Goal: Task Accomplishment & Management: Complete application form

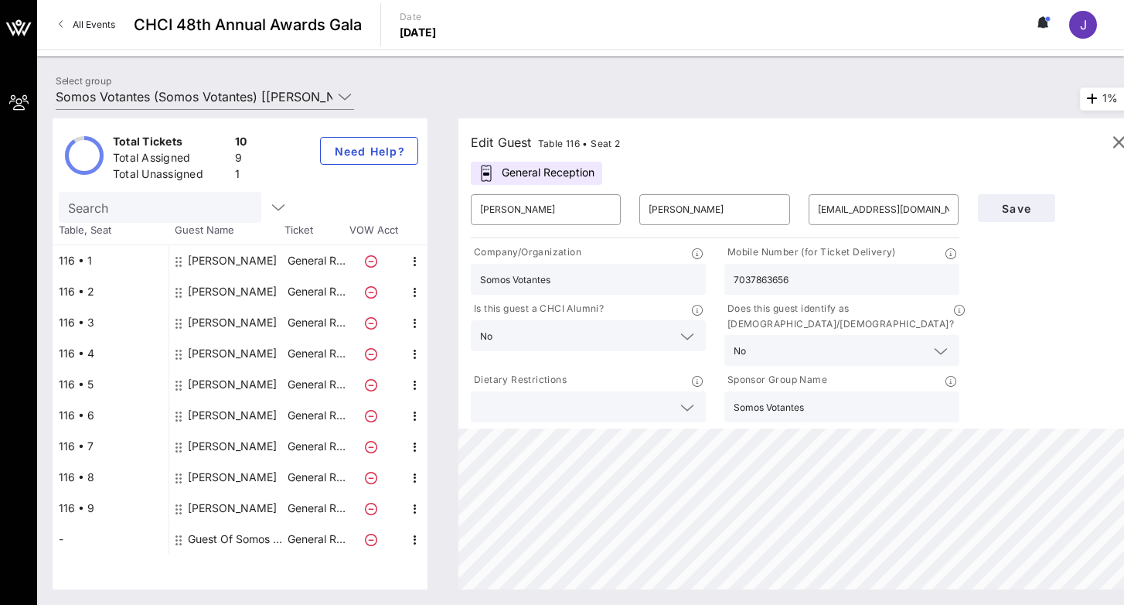
click at [235, 507] on div "[PERSON_NAME]" at bounding box center [232, 508] width 89 height 31
type input "[PERSON_NAME]"
type input "[PERSON_NAME][EMAIL_ADDRESS][DOMAIN_NAME]"
type input "Pivotal Ventures"
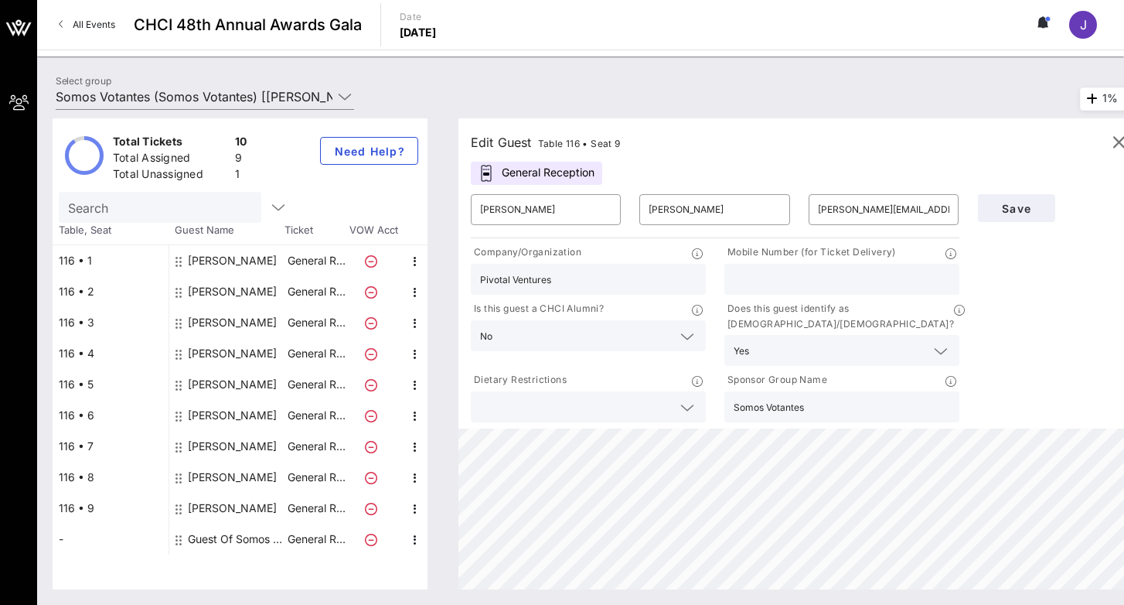
click at [803, 272] on input "text" at bounding box center [842, 279] width 216 height 20
paste input "[PHONE_NUMBER]"
type input "[PHONE_NUMBER]"
click at [1041, 202] on span "Save" at bounding box center [1016, 208] width 53 height 13
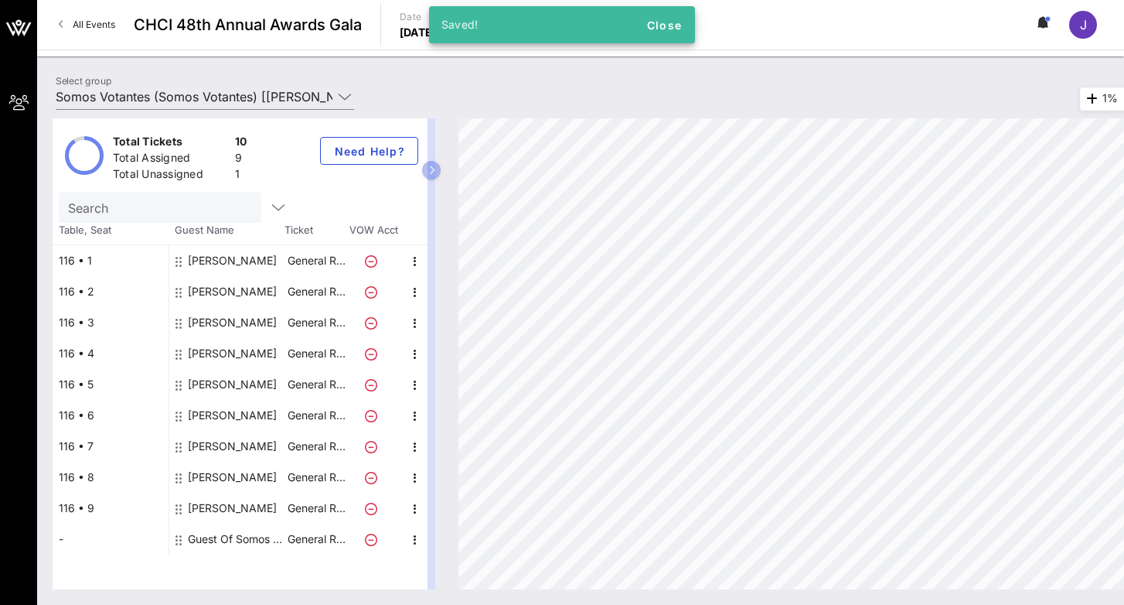
click at [222, 475] on div "[PERSON_NAME]" at bounding box center [232, 477] width 89 height 31
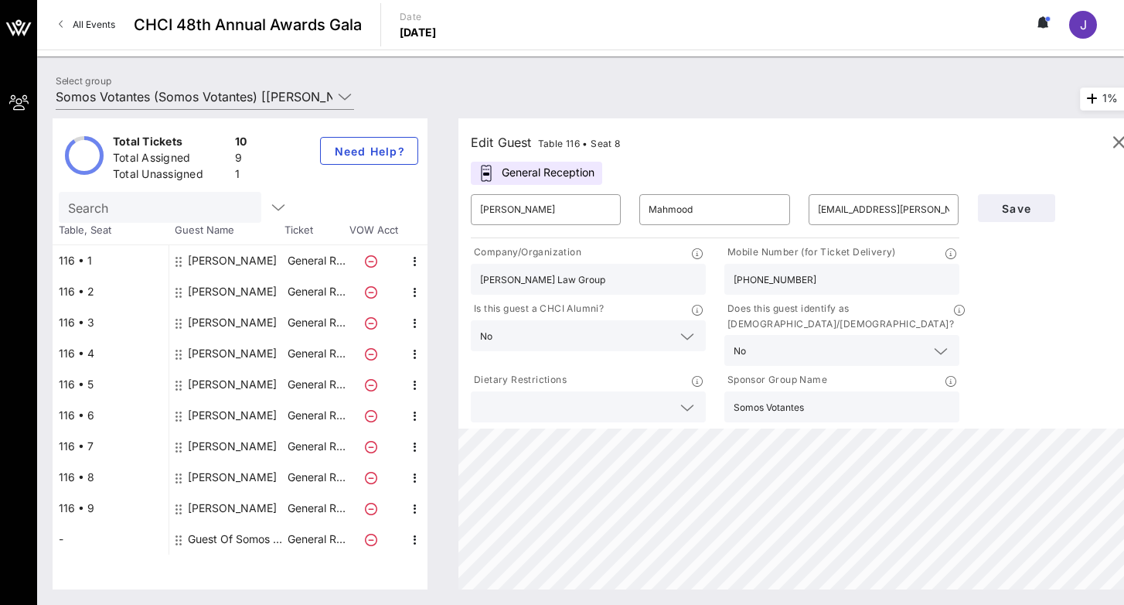
click at [222, 508] on div "[PERSON_NAME]" at bounding box center [232, 508] width 89 height 31
type input "[PERSON_NAME]"
type input "[PERSON_NAME][EMAIL_ADDRESS][DOMAIN_NAME]"
type input "Pivotal Ventures"
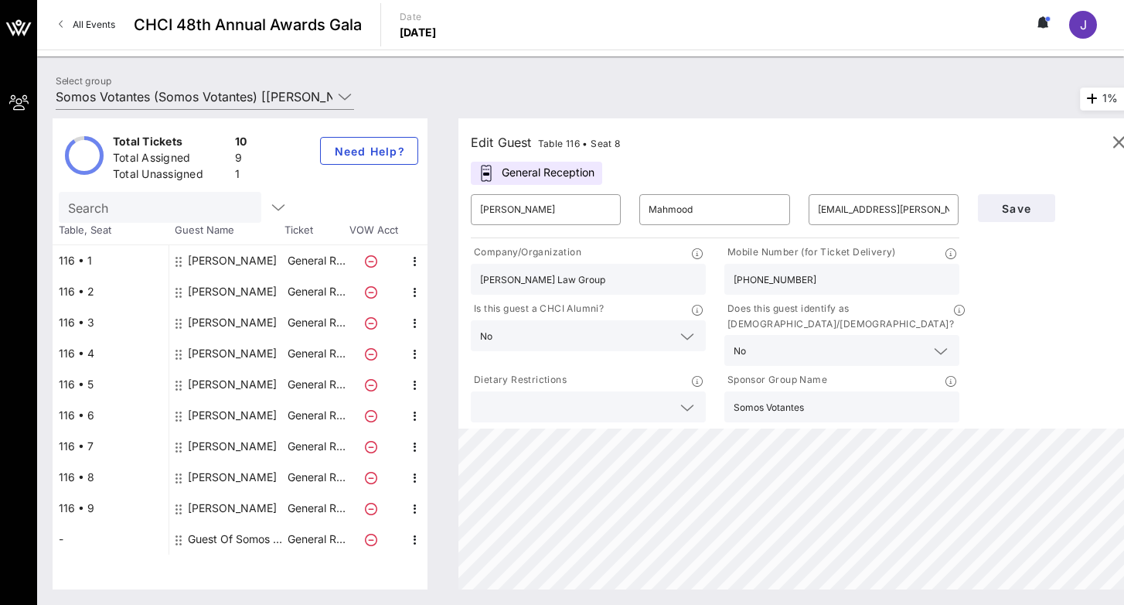
type input "[PHONE_NUMBER]"
click at [222, 483] on div "[PERSON_NAME]" at bounding box center [232, 477] width 89 height 31
type input "[PERSON_NAME]"
type input "Mahmood"
type input "[EMAIL_ADDRESS][PERSON_NAME][DOMAIN_NAME]"
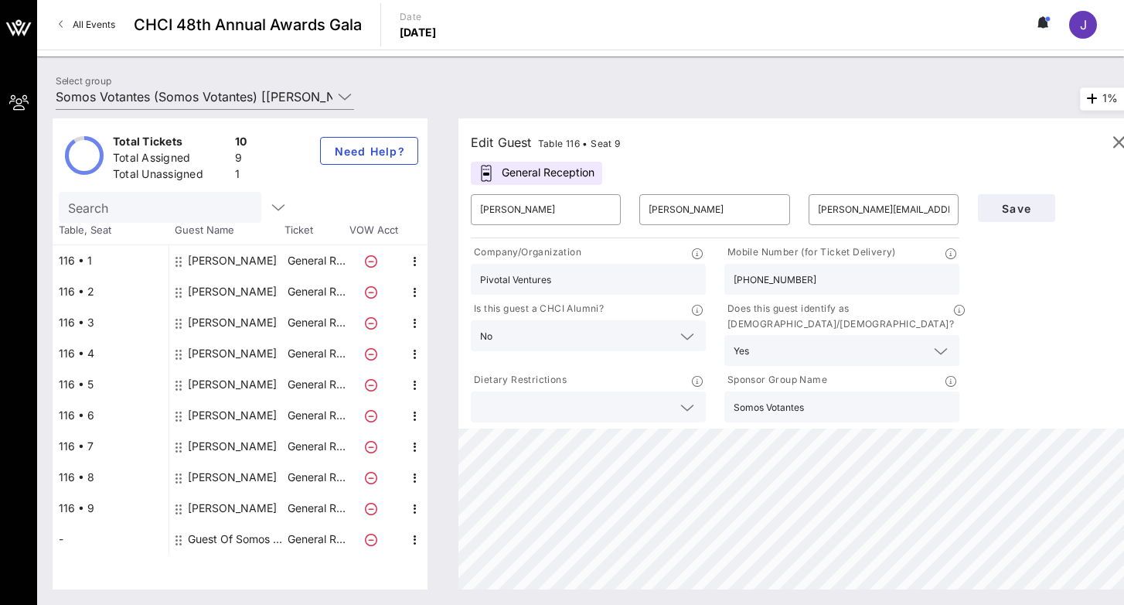
type input "[PERSON_NAME] Law Group"
type input "[PHONE_NUMBER]"
click at [223, 514] on div "[PERSON_NAME]" at bounding box center [232, 508] width 89 height 31
type input "[PERSON_NAME]"
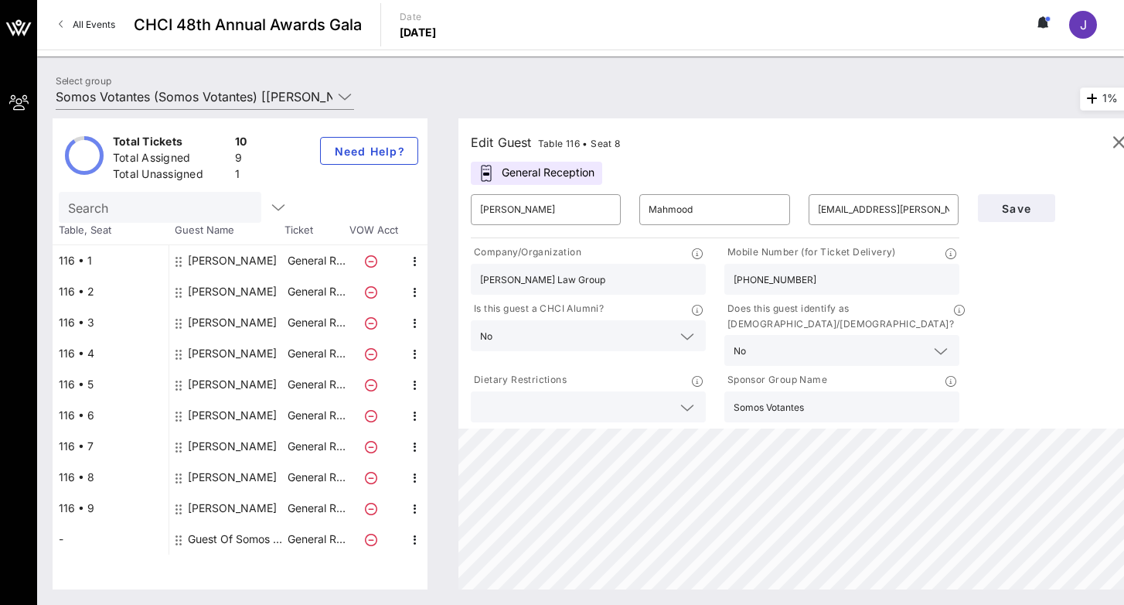
type input "[PERSON_NAME][EMAIL_ADDRESS][DOMAIN_NAME]"
type input "Pivotal Ventures"
type input "[PHONE_NUMBER]"
